Goal: Transaction & Acquisition: Purchase product/service

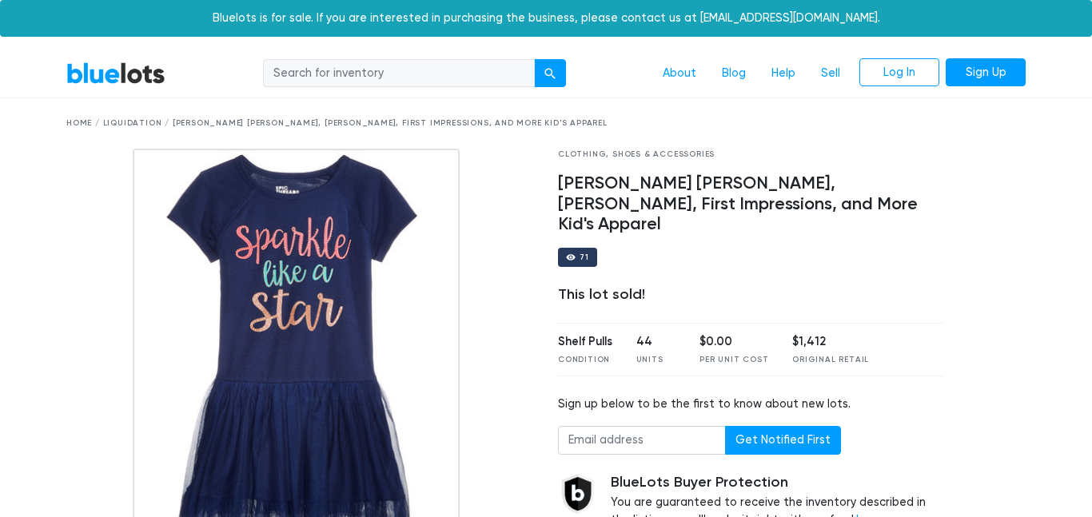
click at [360, 72] on input "search" at bounding box center [399, 73] width 272 height 29
type input "kids apparel"
click at [534, 59] on button "submit" at bounding box center [550, 73] width 32 height 29
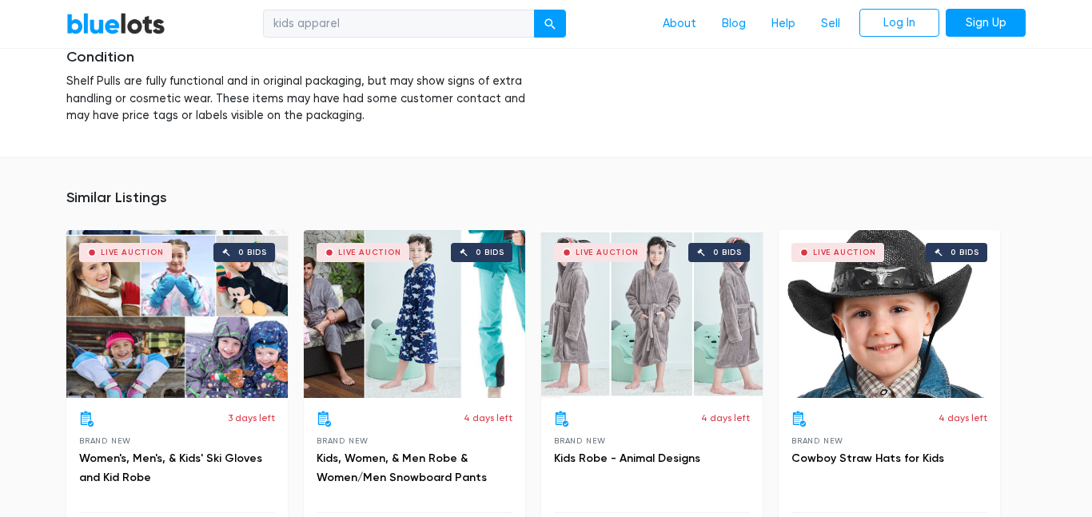
scroll to position [3078, 0]
